Goal: Task Accomplishment & Management: Complete application form

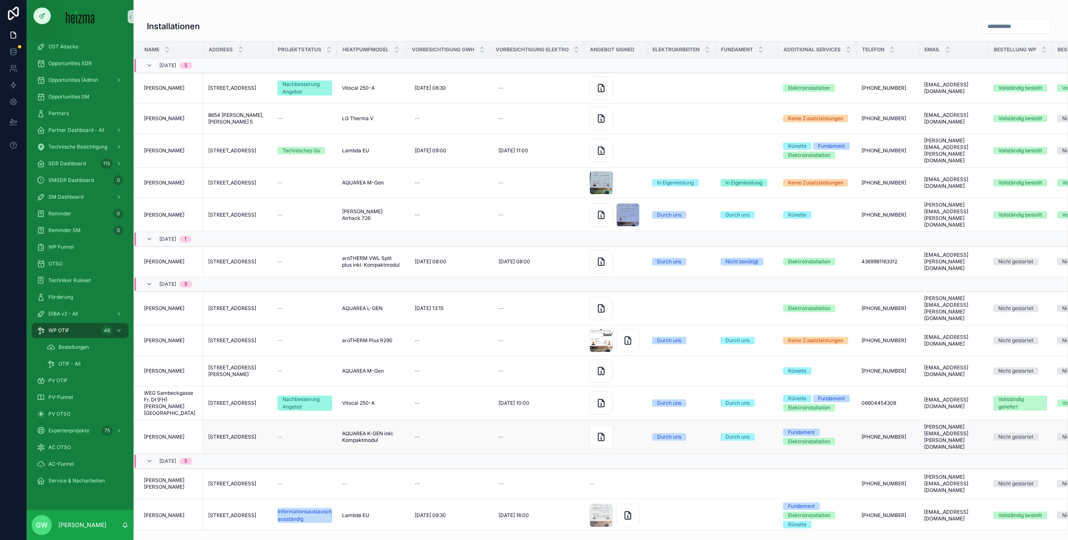
scroll to position [43, 0]
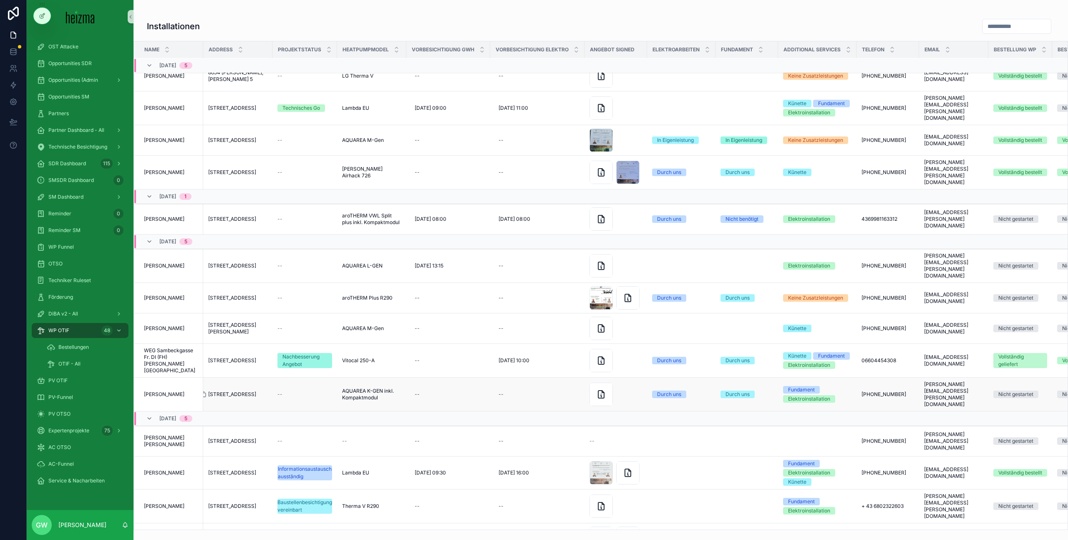
click at [206, 391] on icon "scrollable content" at bounding box center [203, 394] width 7 height 7
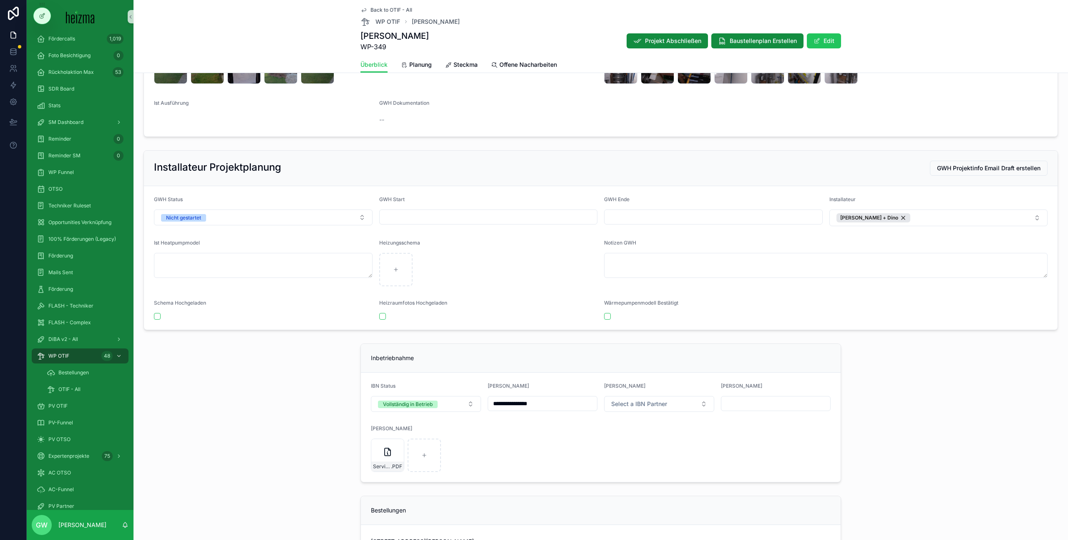
scroll to position [2016, 0]
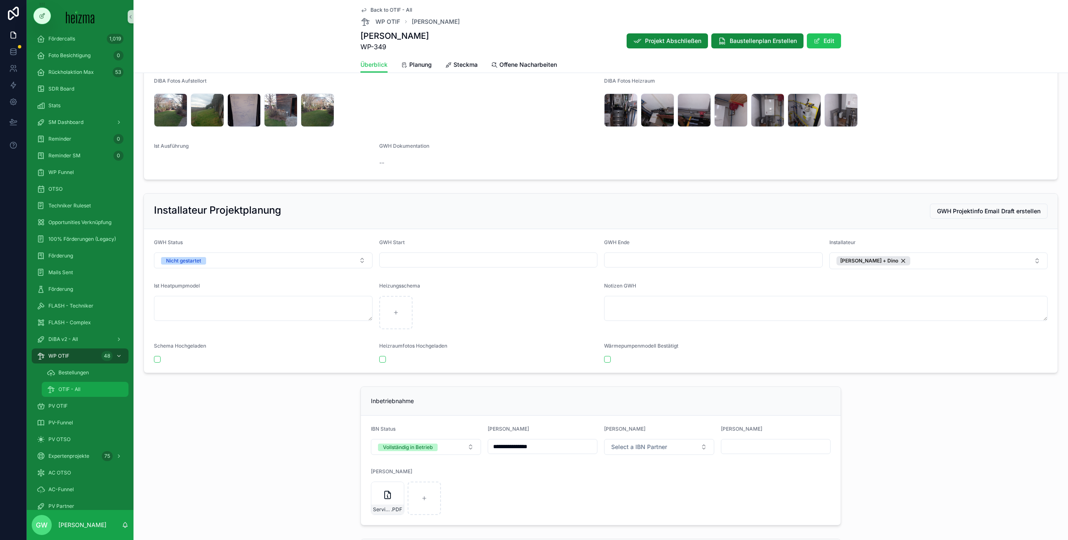
click at [77, 386] on span "OTIF - All" at bounding box center [69, 389] width 22 height 7
click at [87, 389] on div "OTIF - All" at bounding box center [85, 389] width 77 height 13
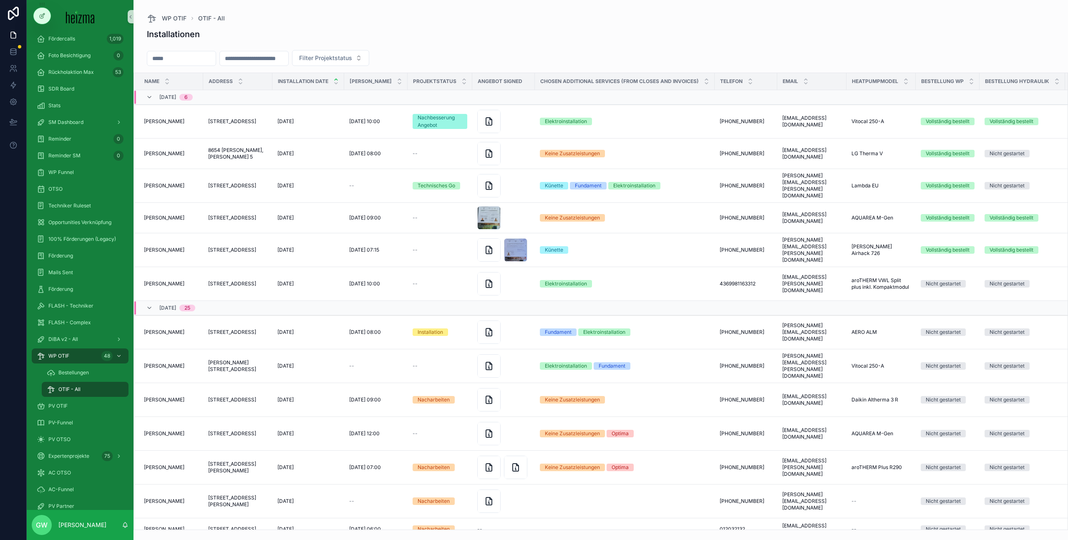
click at [193, 55] on input "scrollable content" at bounding box center [181, 59] width 68 height 12
type input "*****"
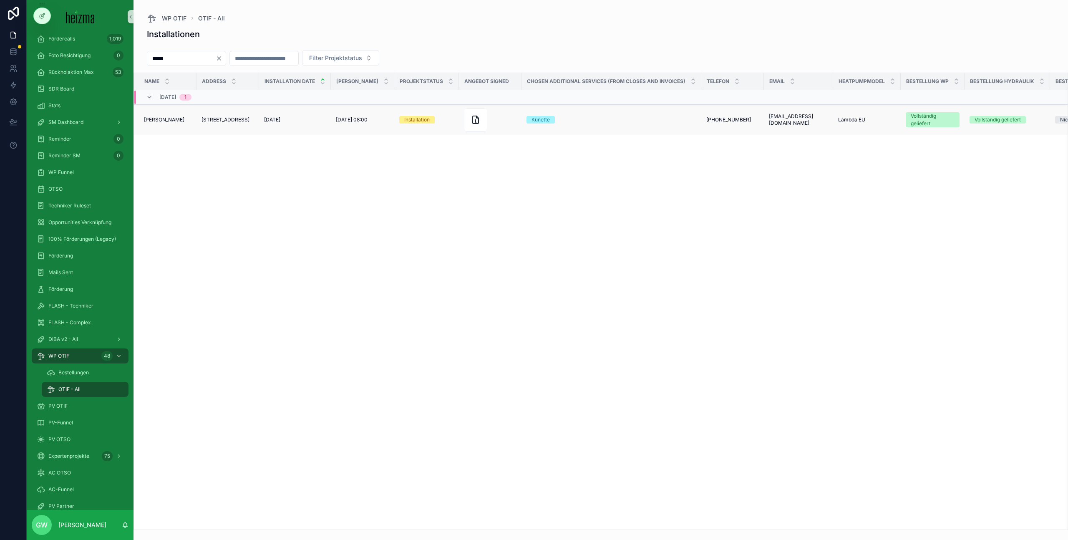
click at [174, 122] on span "Friedrich Urbik" at bounding box center [164, 119] width 40 height 7
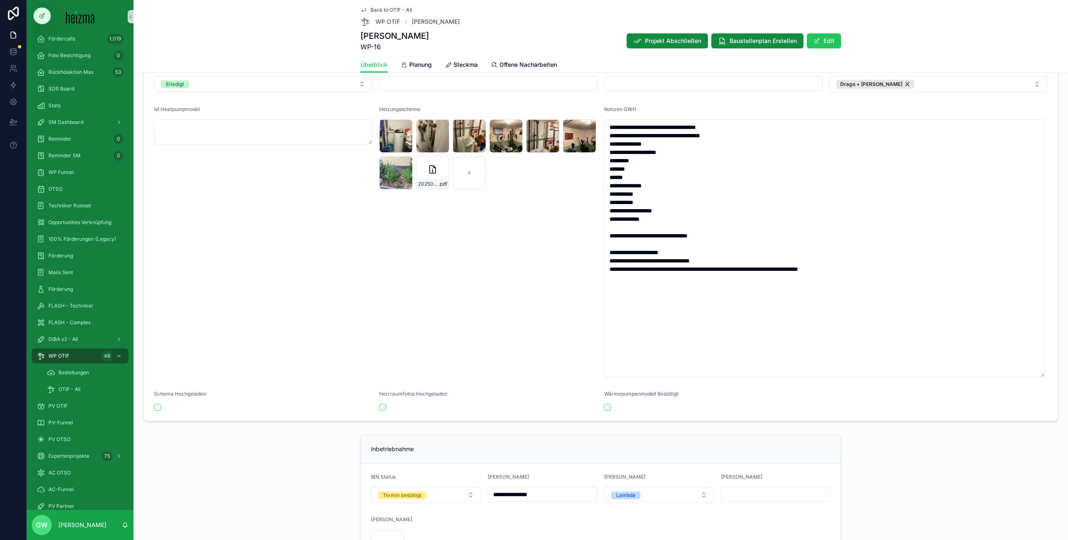
scroll to position [1903, 0]
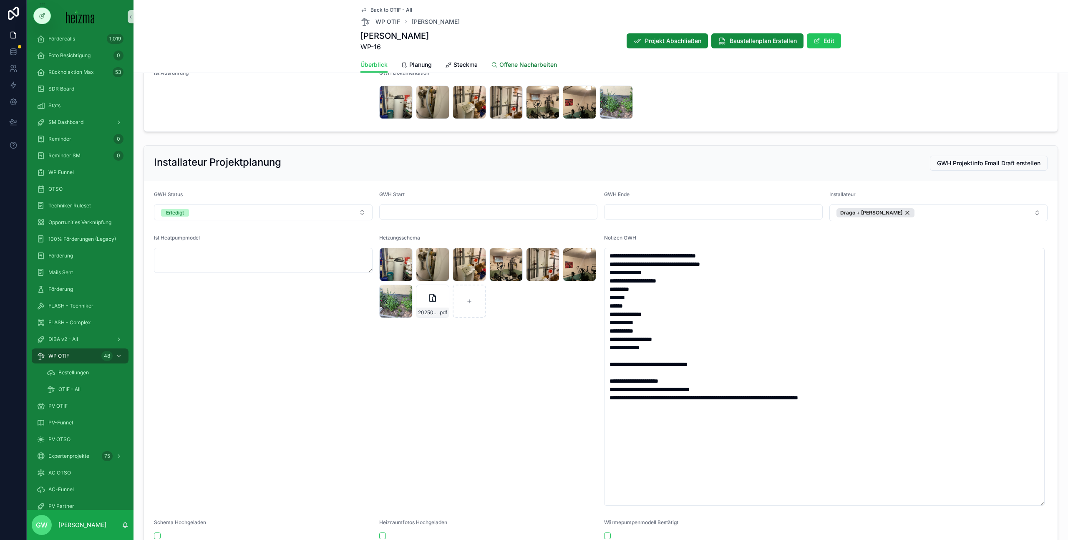
click at [511, 70] on link "Offene Nacharbeiten" at bounding box center [524, 65] width 66 height 17
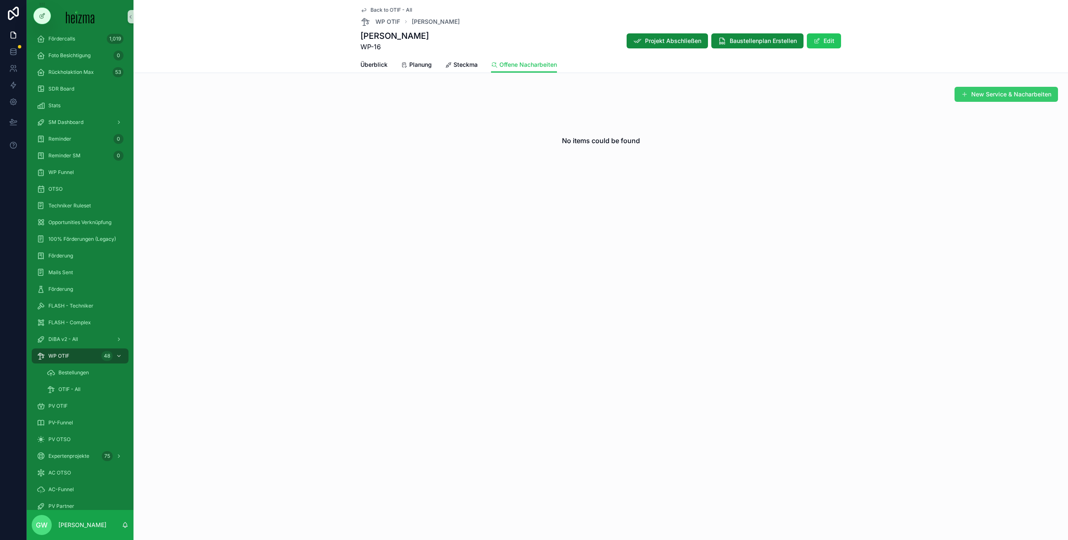
click at [982, 94] on button "New Service & Nacharbeiten" at bounding box center [1005, 94] width 103 height 15
